Goal: Information Seeking & Learning: Learn about a topic

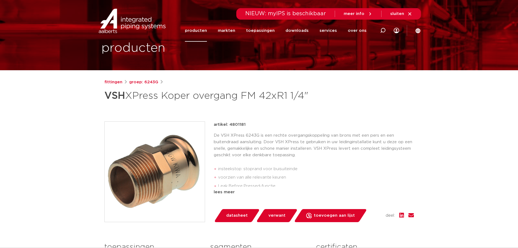
scroll to position [27, 0]
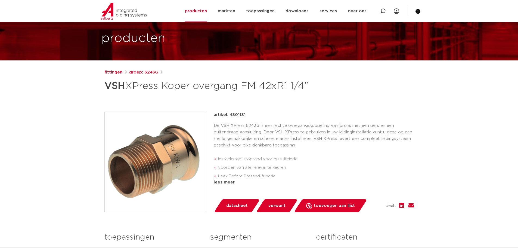
click at [244, 144] on p "De VSH XPress 6243G is een rechte overgangskoppeling van brons met een pers en …" at bounding box center [314, 135] width 200 height 26
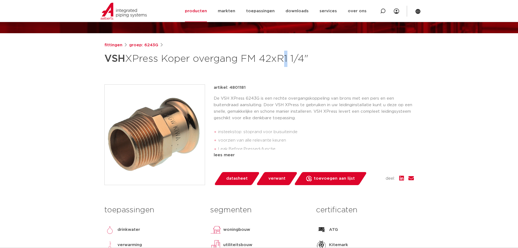
drag, startPoint x: 294, startPoint y: 61, endPoint x: 279, endPoint y: 64, distance: 15.5
click at [298, 62] on h1 "VSH XPress Koper overgang FM 42xR1 1/4"" at bounding box center [206, 59] width 204 height 16
click at [116, 67] on h1 "VSH XPress Koper overgang FM 42xR1 1/4"" at bounding box center [206, 59] width 204 height 16
drag, startPoint x: 102, startPoint y: 69, endPoint x: 125, endPoint y: 71, distance: 22.7
click at [120, 71] on div "fittingen groep: 6243G VSH XPress Koper overgang FM 42xR1 1/4"" at bounding box center [259, 165] width 318 height 247
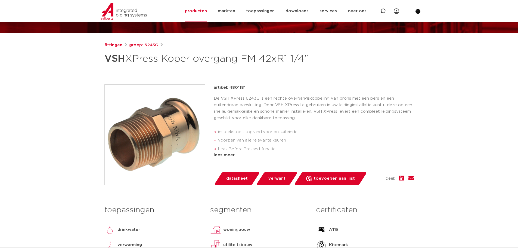
click at [124, 67] on h1 "VSH XPress Koper overgang FM 42xR1 1/4"" at bounding box center [206, 59] width 204 height 16
click at [318, 87] on div "fittingen groep: 6243G VSH XPress Koper overgang FM 42xR1 1/4"" at bounding box center [259, 165] width 318 height 247
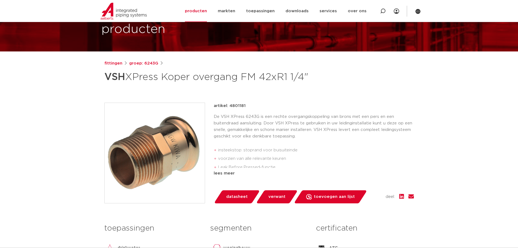
scroll to position [27, 0]
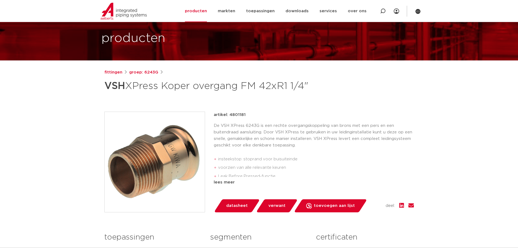
click at [300, 132] on div "artikel: 4801181 De VSH XPress 6243G is een rechte overgangskoppeling van brons…" at bounding box center [314, 148] width 200 height 74
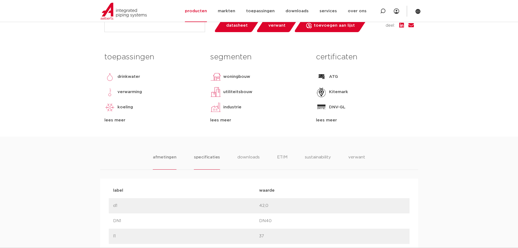
scroll to position [190, 0]
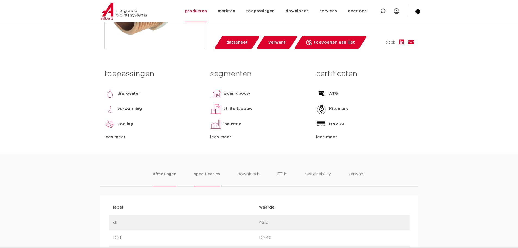
click at [218, 186] on li "specificaties" at bounding box center [207, 178] width 26 height 15
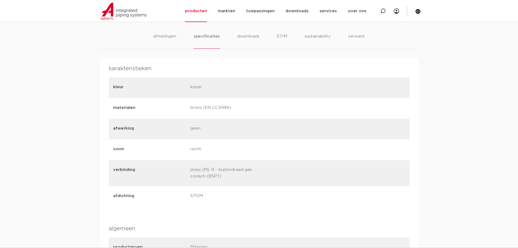
scroll to position [299, 0]
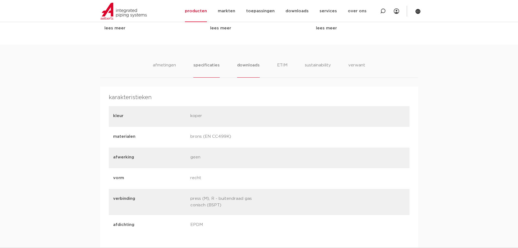
click at [244, 77] on li "downloads" at bounding box center [248, 69] width 23 height 15
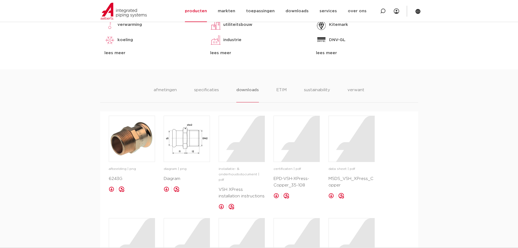
scroll to position [272, 0]
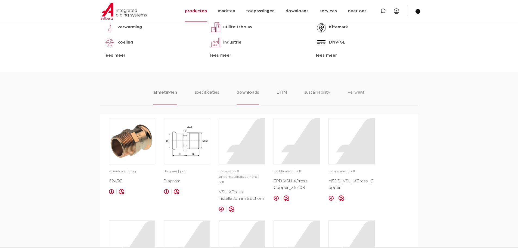
click at [164, 105] on li "afmetingen" at bounding box center [165, 96] width 24 height 15
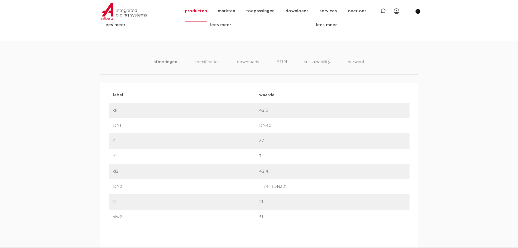
scroll to position [380, 0]
